Goal: Task Accomplishment & Management: Manage account settings

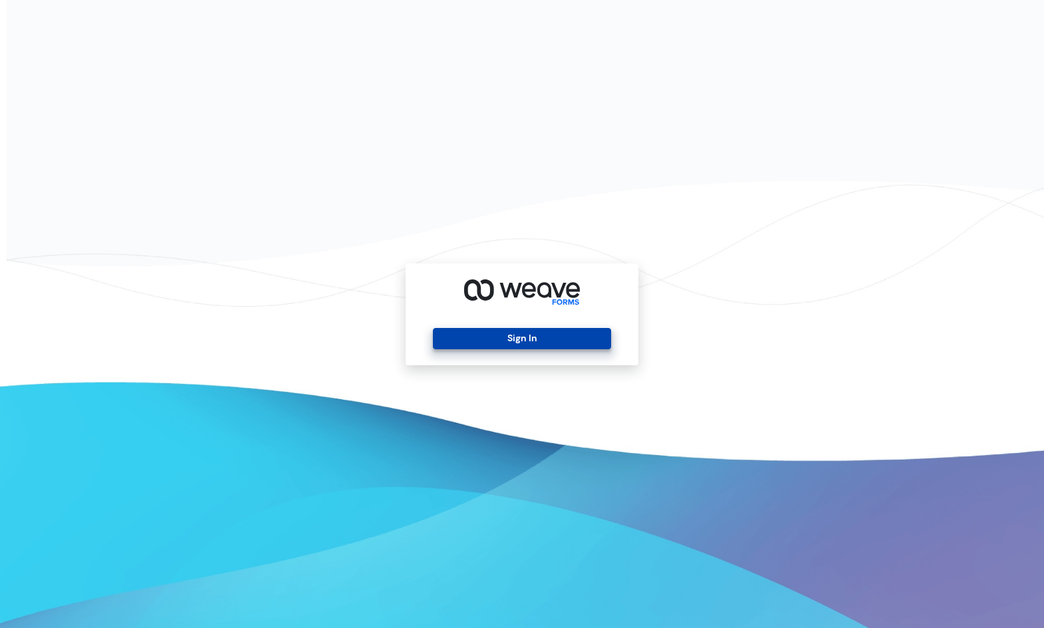
click at [552, 329] on button "Sign In" at bounding box center [522, 338] width 178 height 21
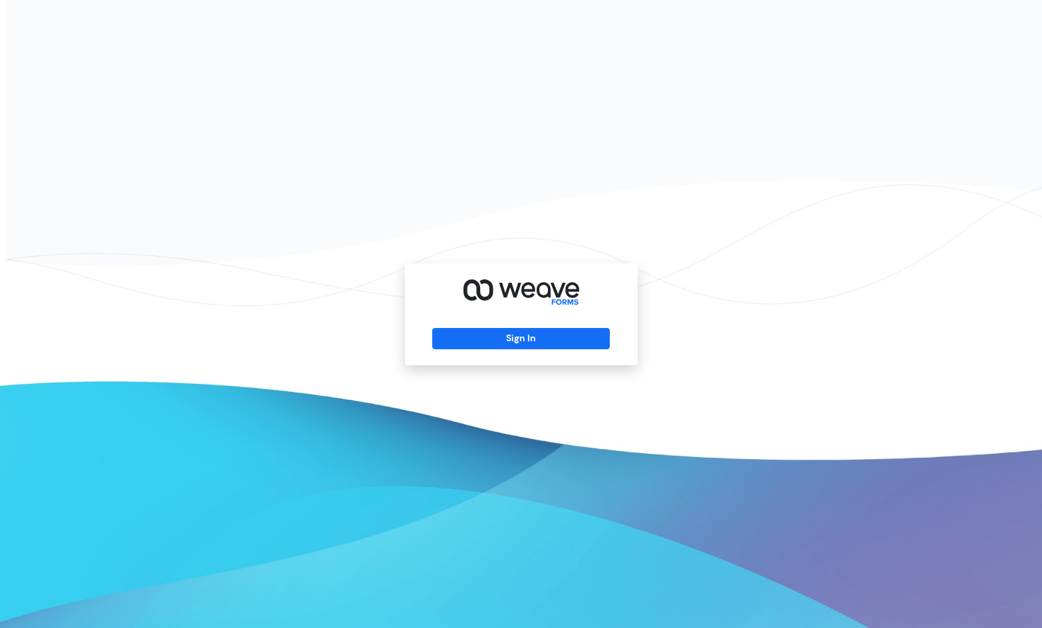
click at [1038, 82] on div "Sign In" at bounding box center [521, 314] width 1042 height 628
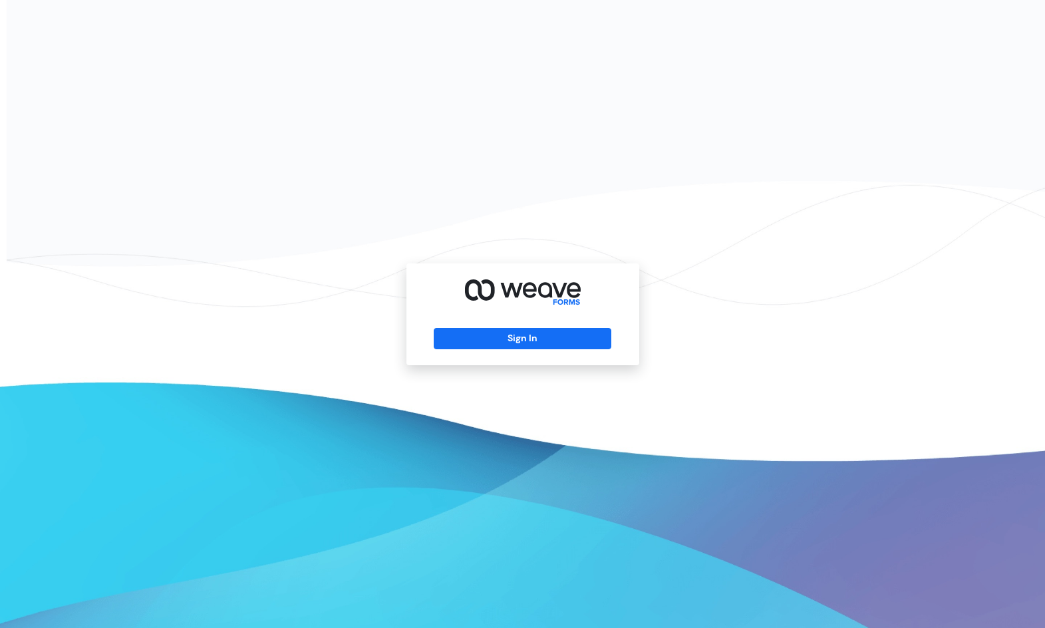
click at [867, 148] on div "Sign In" at bounding box center [522, 314] width 1045 height 628
click at [544, 331] on button "Sign In" at bounding box center [523, 338] width 178 height 21
